Goal: Task Accomplishment & Management: Complete application form

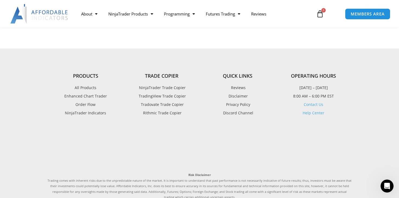
scroll to position [1628, 0]
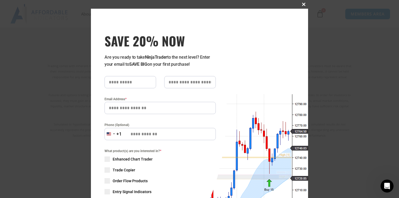
click at [304, 4] on span "SAVE 20% NOW popup" at bounding box center [303, 4] width 9 height 3
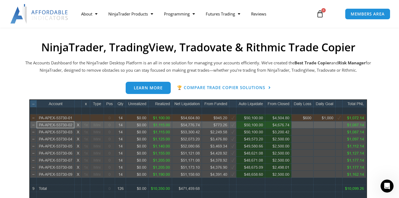
scroll to position [0, 0]
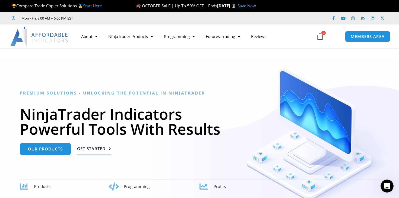
click at [86, 150] on span "Get Started" at bounding box center [91, 149] width 29 height 4
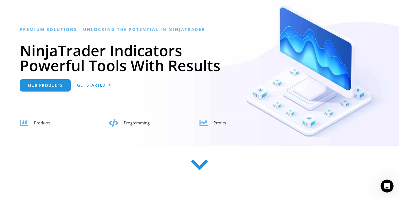
scroll to position [14, 0]
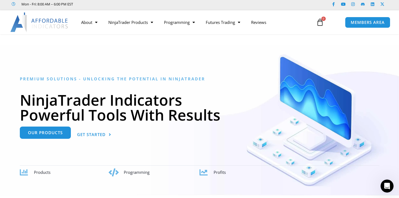
click at [54, 136] on link "Our Products" at bounding box center [45, 133] width 51 height 12
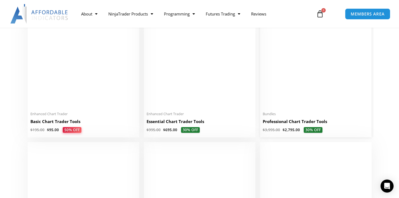
scroll to position [255, 0]
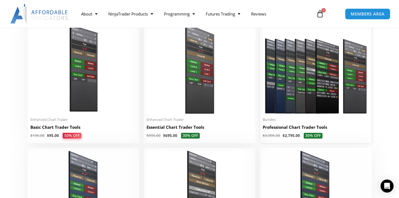
click at [288, 100] on img at bounding box center [316, 68] width 106 height 91
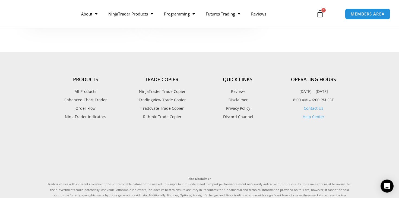
scroll to position [1388, 0]
click at [165, 111] on span "Tradovate Trade Copier" at bounding box center [162, 108] width 44 height 7
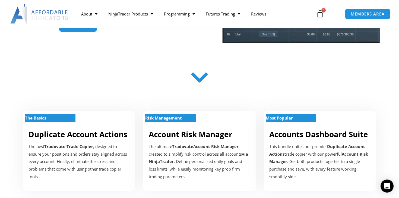
scroll to position [51, 0]
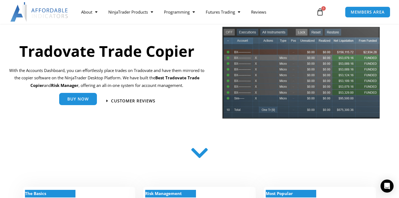
click at [87, 101] on span "Buy Now" at bounding box center [77, 99] width 21 height 4
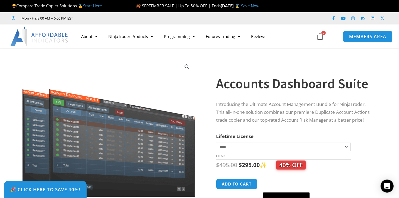
click at [358, 36] on span "MEMBERS AREA" at bounding box center [367, 36] width 37 height 5
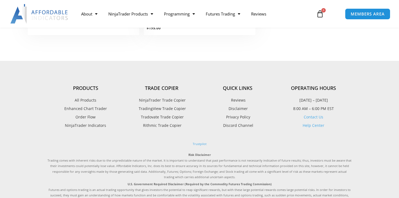
scroll to position [1388, 0]
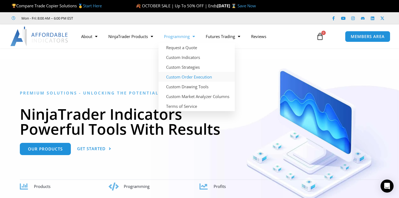
click at [186, 79] on link "Custom Order Execution" at bounding box center [197, 77] width 76 height 10
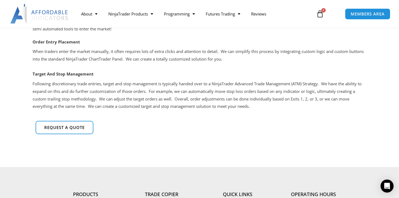
scroll to position [102, 0]
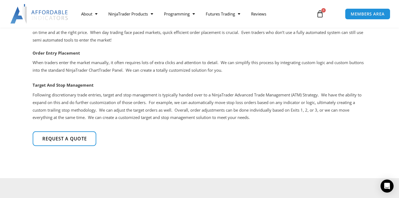
click at [65, 137] on span "Request a quote" at bounding box center [64, 138] width 45 height 5
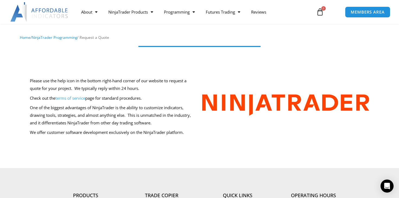
scroll to position [24, 0]
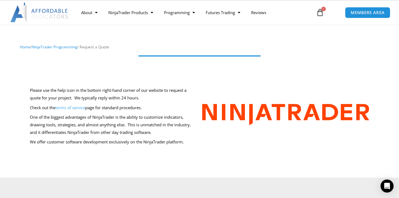
click at [71, 108] on link "terms of service" at bounding box center [70, 107] width 30 height 5
